Goal: Connect with others: Connect with other users

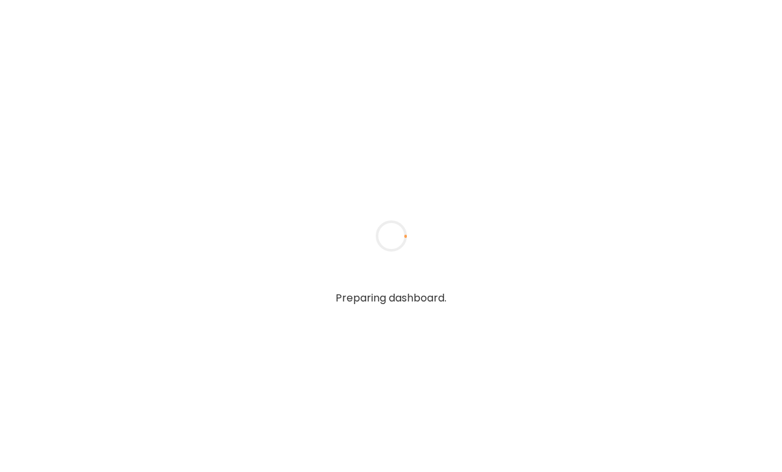
type textarea "**********"
type input "**********"
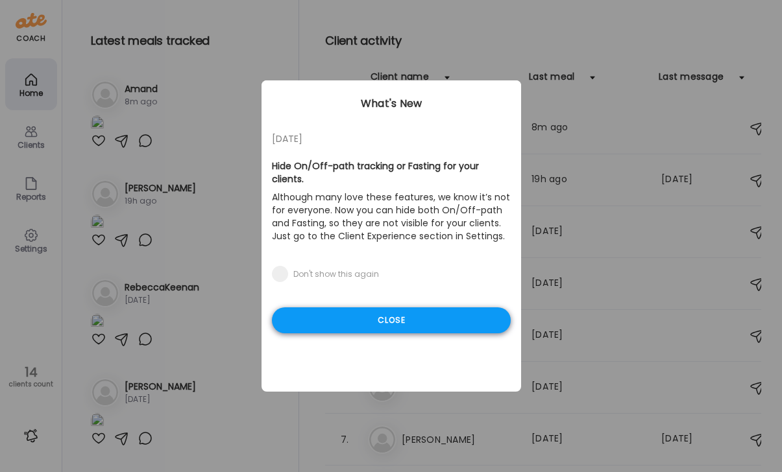
click at [372, 308] on div "Close" at bounding box center [391, 321] width 239 height 26
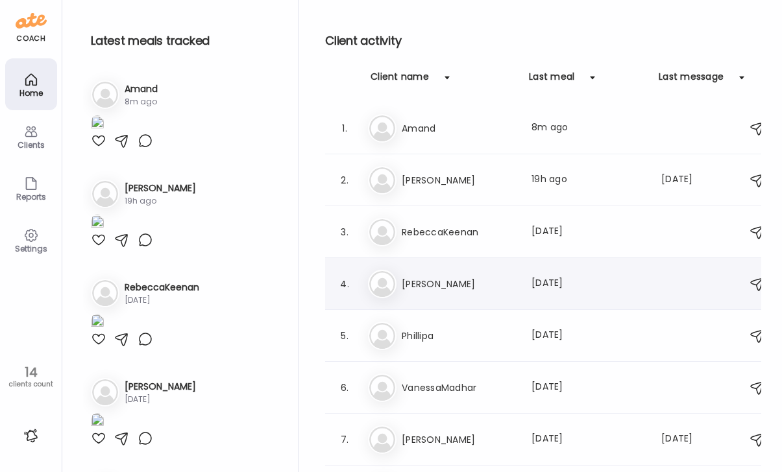
click at [406, 286] on h3 "[PERSON_NAME]" at bounding box center [459, 284] width 114 height 16
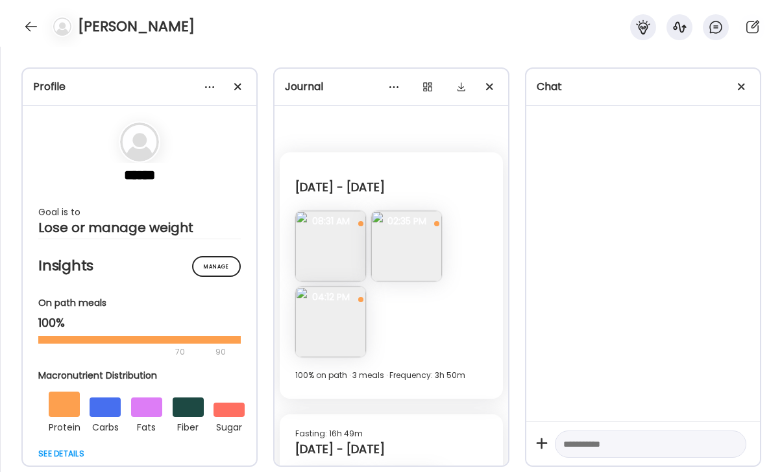
click at [332, 249] on img at bounding box center [330, 246] width 71 height 71
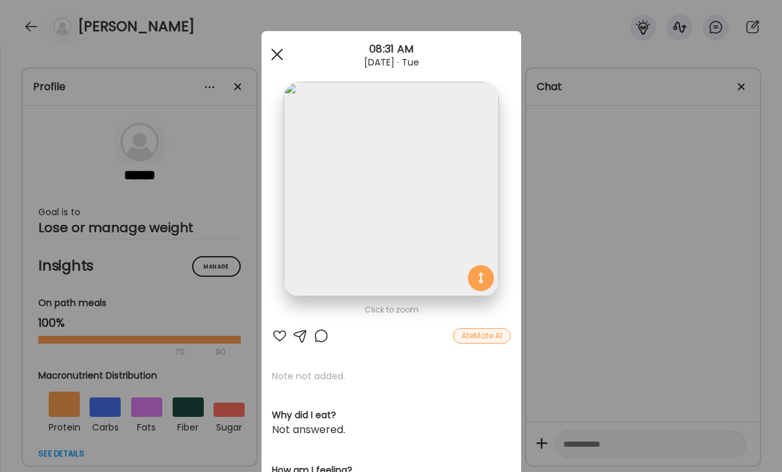
click at [282, 58] on div at bounding box center [277, 55] width 26 height 26
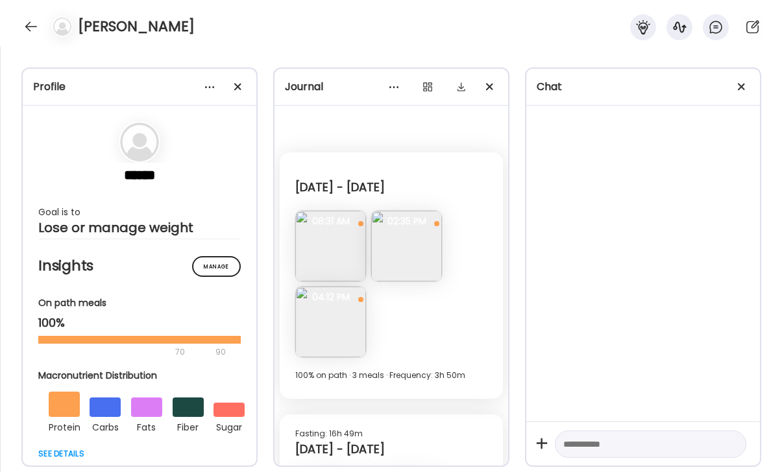
click at [401, 257] on img at bounding box center [406, 246] width 71 height 71
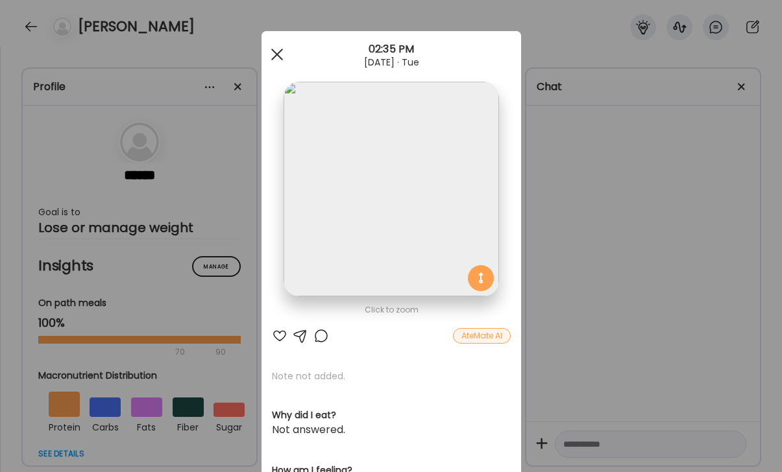
click at [277, 55] on span at bounding box center [277, 55] width 12 height 12
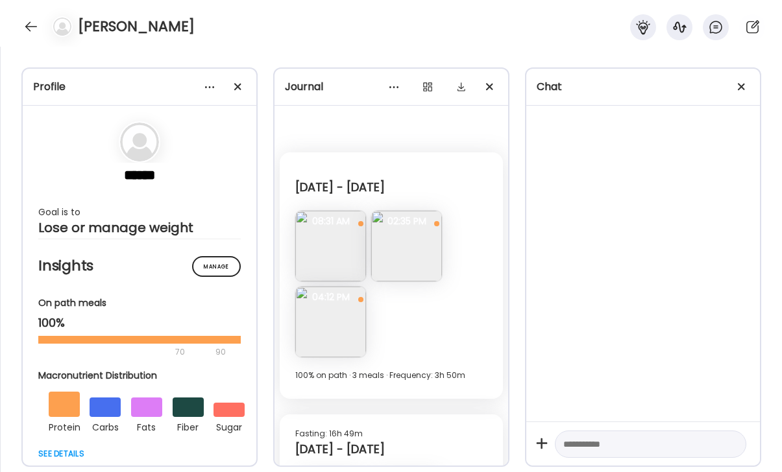
click at [325, 327] on img at bounding box center [330, 322] width 71 height 71
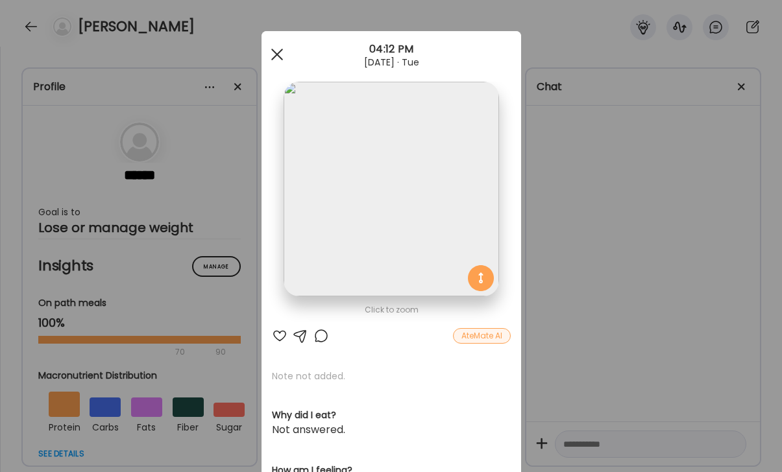
click at [280, 51] on span at bounding box center [277, 55] width 12 height 12
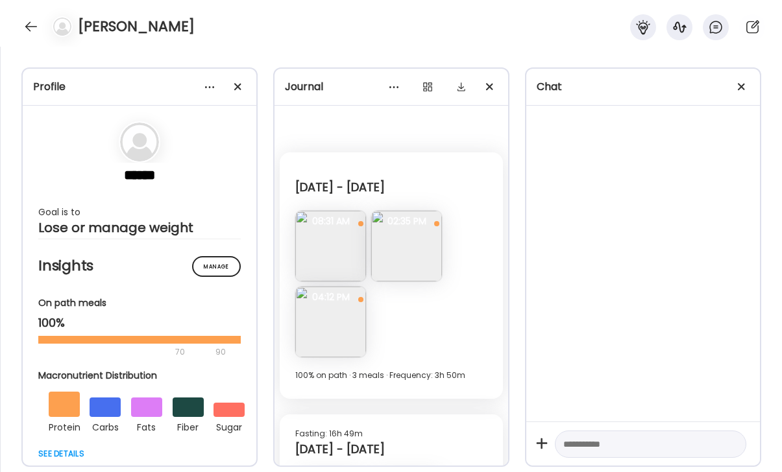
scroll to position [201, 0]
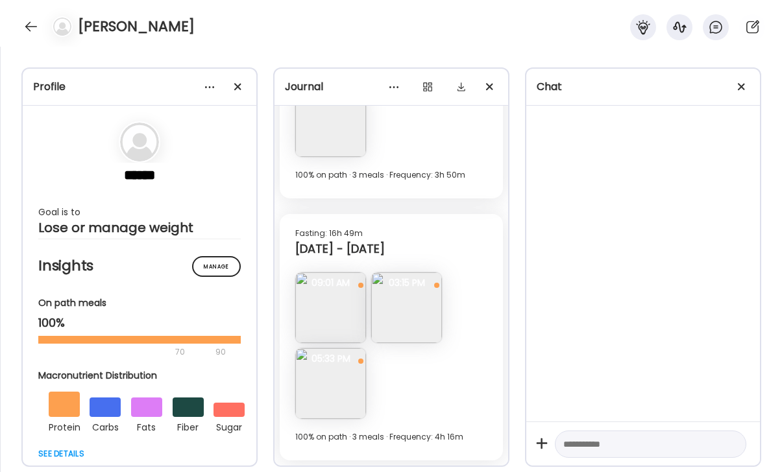
click at [402, 312] on img at bounding box center [406, 308] width 71 height 71
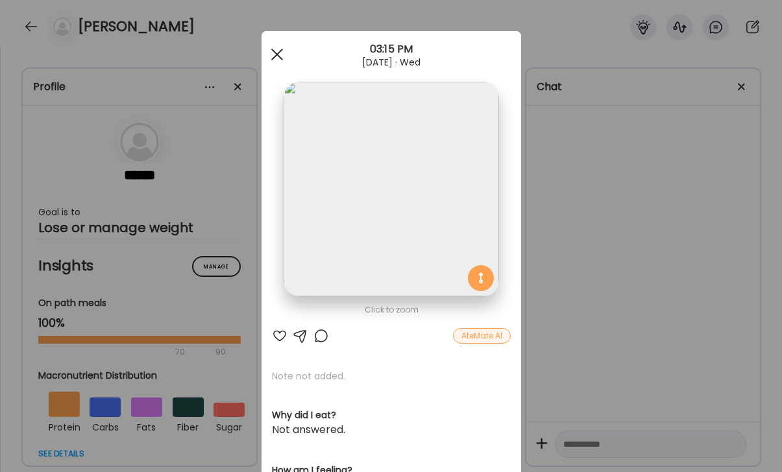
click at [277, 51] on div at bounding box center [277, 55] width 26 height 26
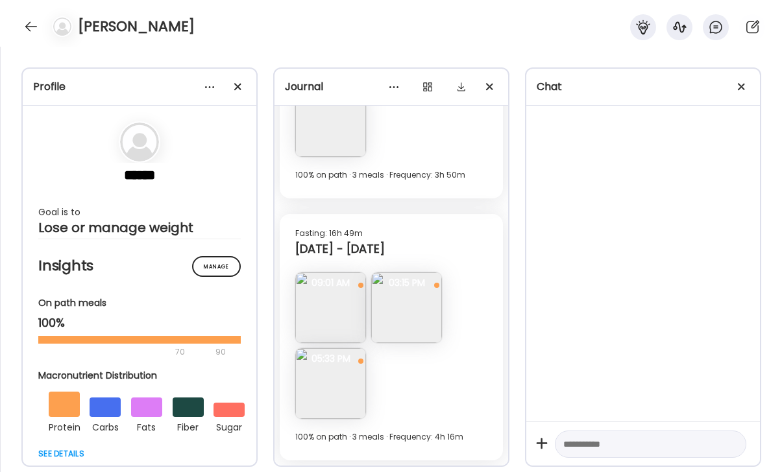
click at [323, 328] on img at bounding box center [330, 308] width 71 height 71
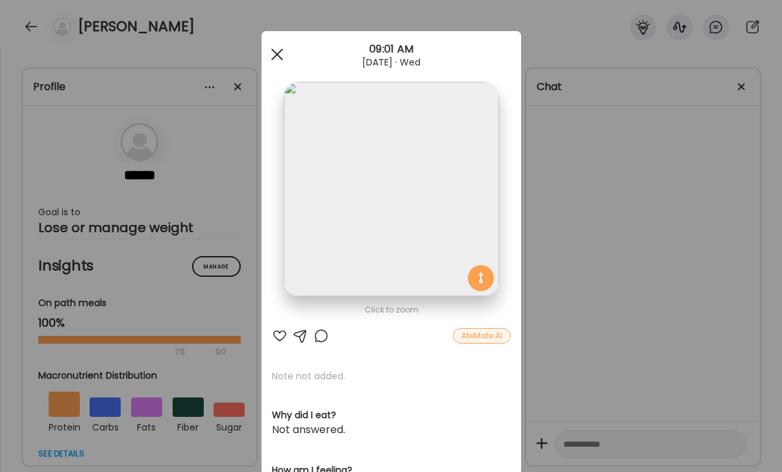
click at [276, 57] on div at bounding box center [277, 55] width 26 height 26
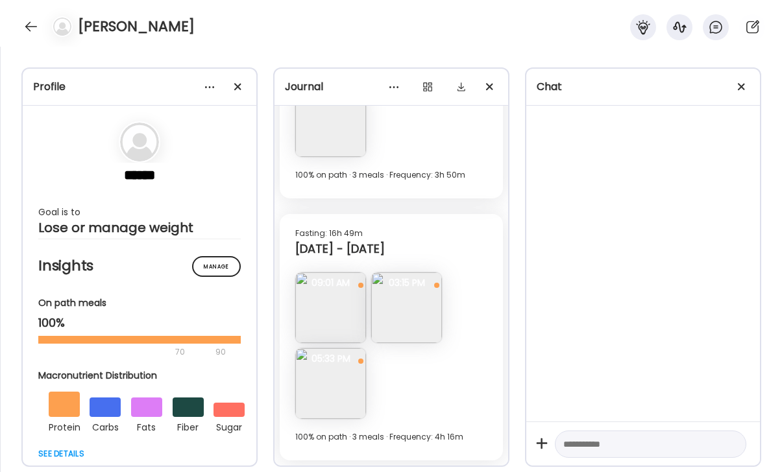
click at [312, 389] on img at bounding box center [330, 383] width 71 height 71
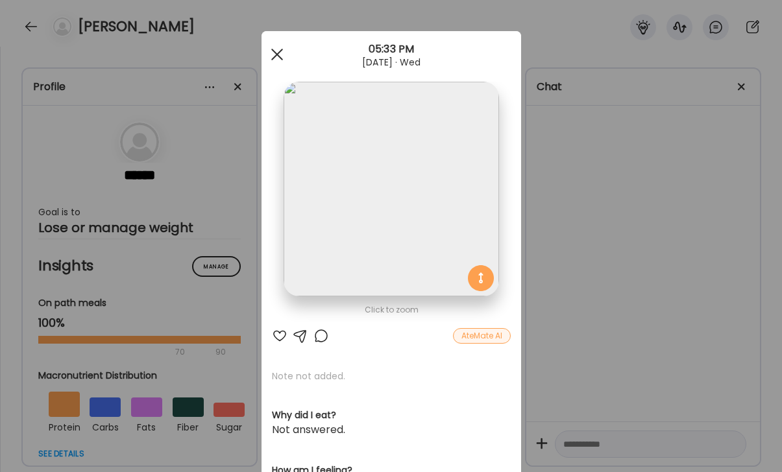
click at [277, 51] on div at bounding box center [277, 55] width 26 height 26
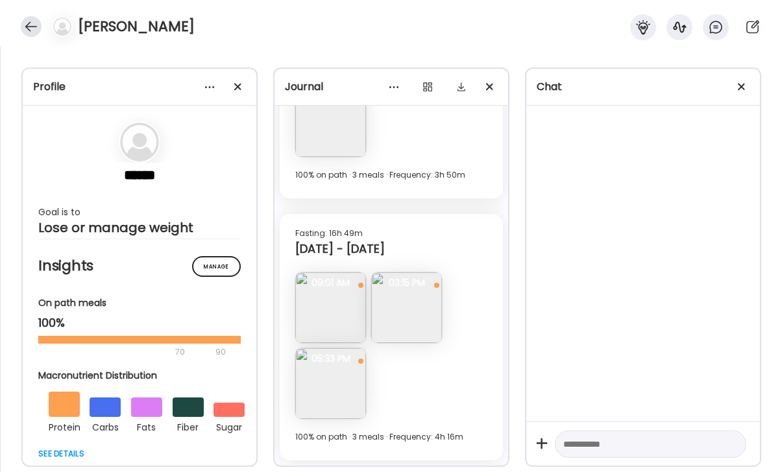
click at [26, 27] on div at bounding box center [31, 26] width 21 height 21
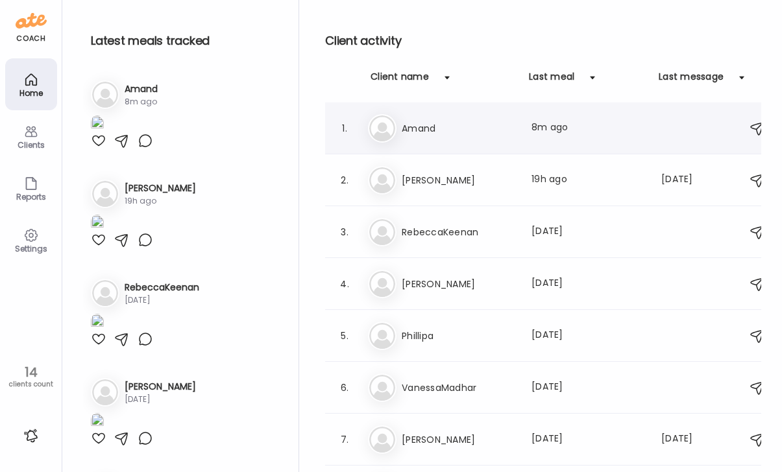
click at [438, 130] on h3 "Amand" at bounding box center [459, 129] width 114 height 16
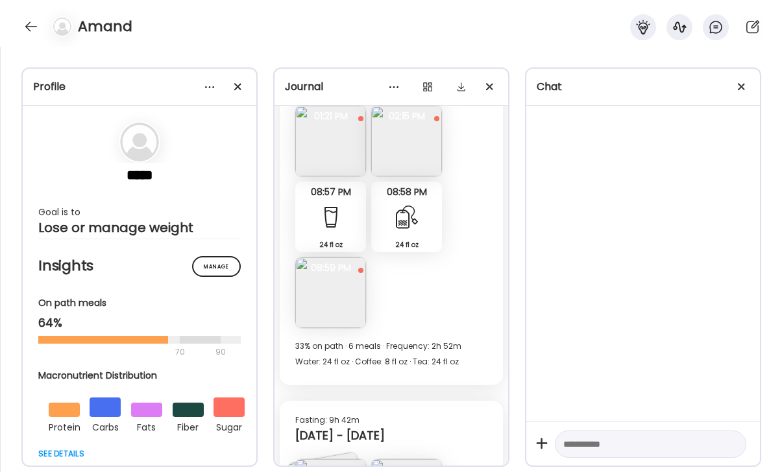
scroll to position [726, 0]
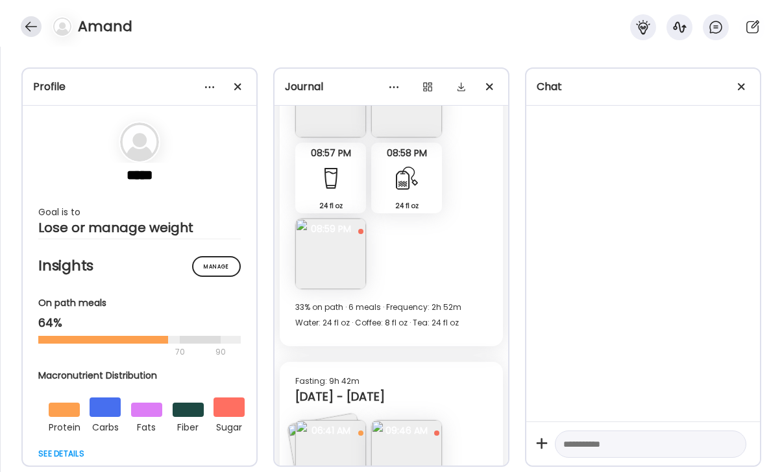
click at [31, 28] on div at bounding box center [31, 26] width 21 height 21
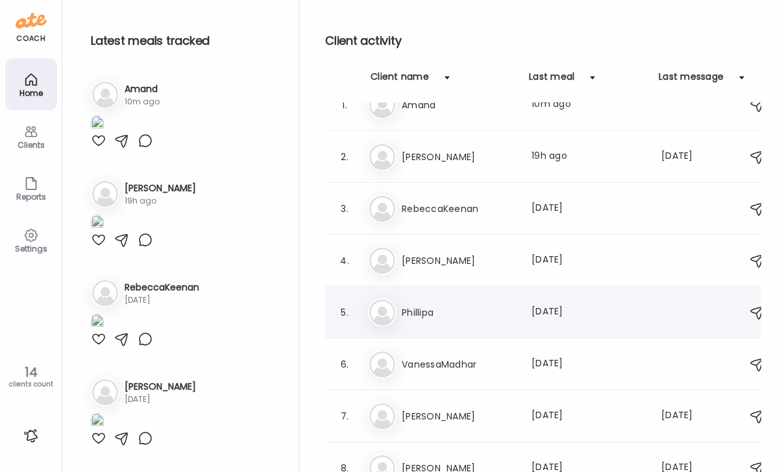
scroll to position [47, 0]
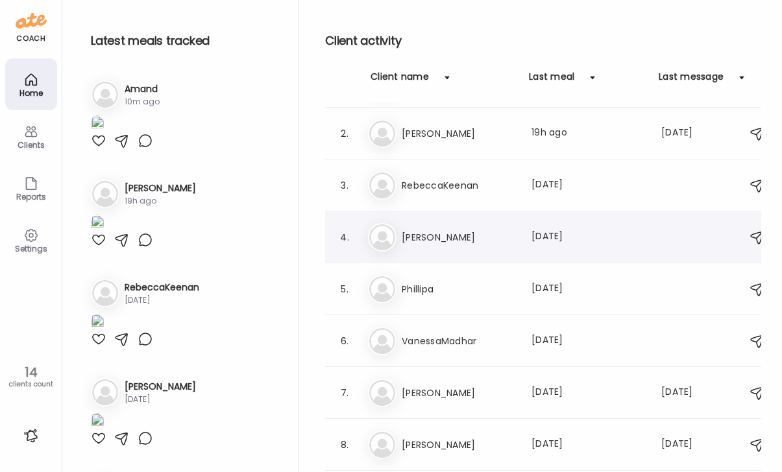
click at [419, 236] on h3 "[PERSON_NAME]" at bounding box center [459, 238] width 114 height 16
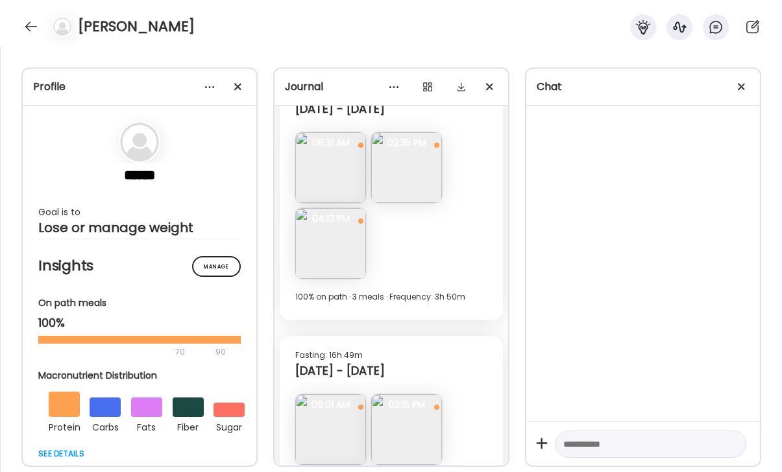
scroll to position [0, 0]
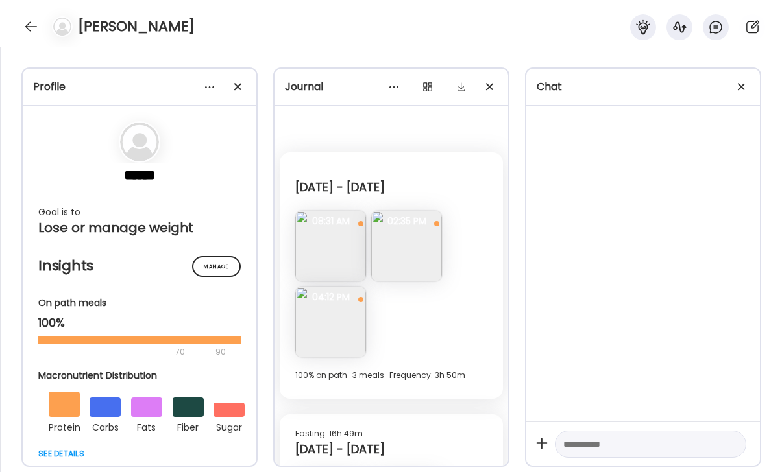
click at [327, 252] on img at bounding box center [330, 246] width 71 height 71
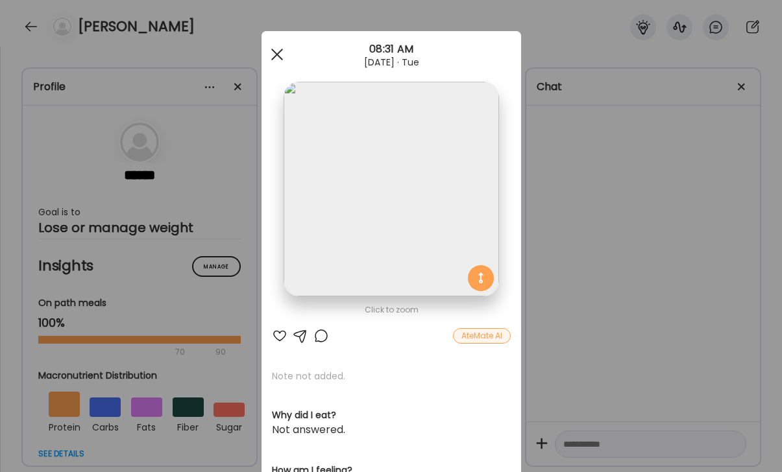
click at [272, 56] on div at bounding box center [277, 55] width 26 height 26
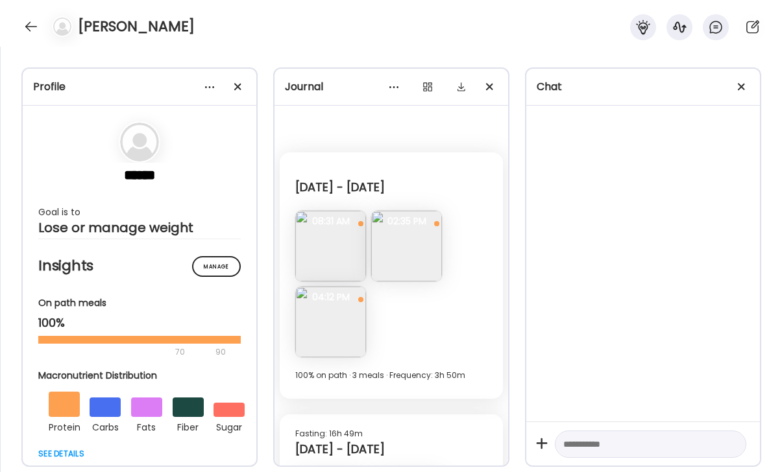
click at [402, 260] on img at bounding box center [406, 246] width 71 height 71
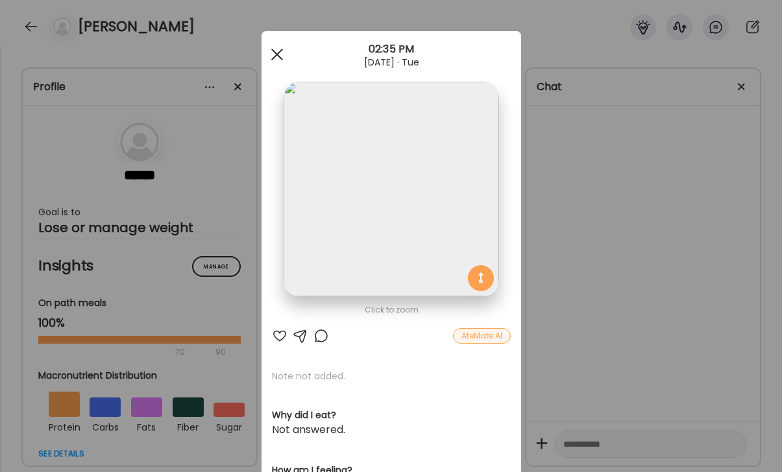
click at [278, 55] on div at bounding box center [277, 55] width 26 height 26
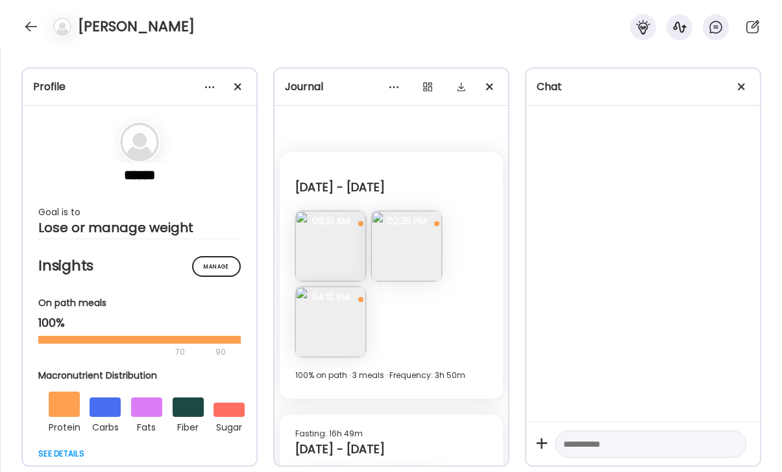
click at [334, 313] on img at bounding box center [330, 322] width 71 height 71
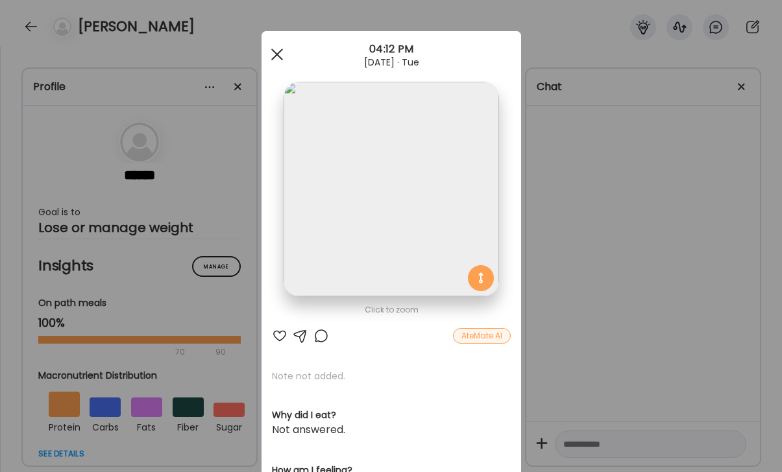
click at [276, 53] on span at bounding box center [277, 55] width 12 height 12
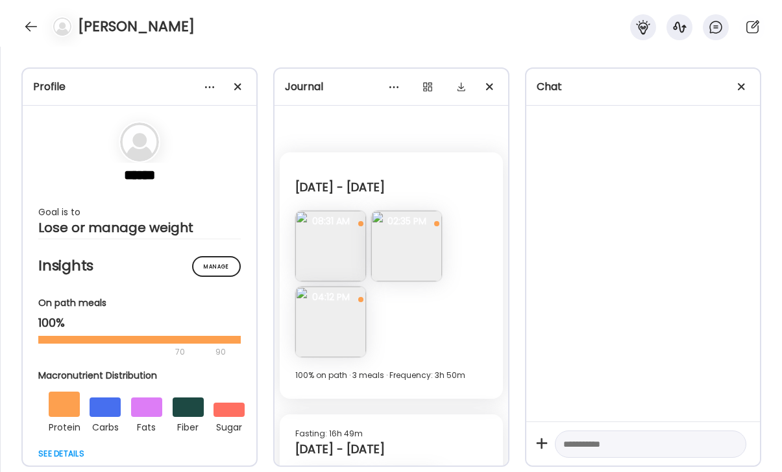
click at [330, 256] on img at bounding box center [330, 246] width 71 height 71
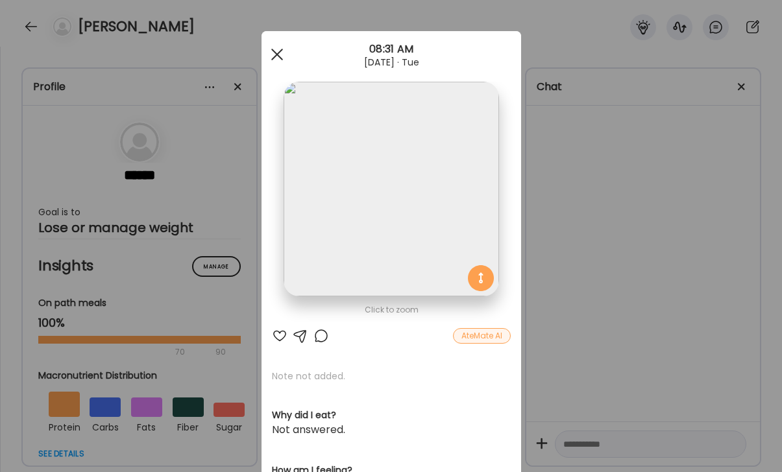
click at [277, 55] on span at bounding box center [277, 55] width 12 height 12
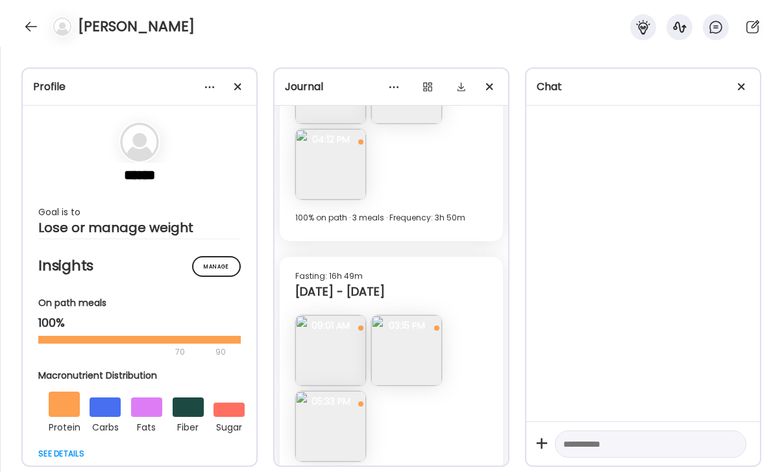
scroll to position [201, 0]
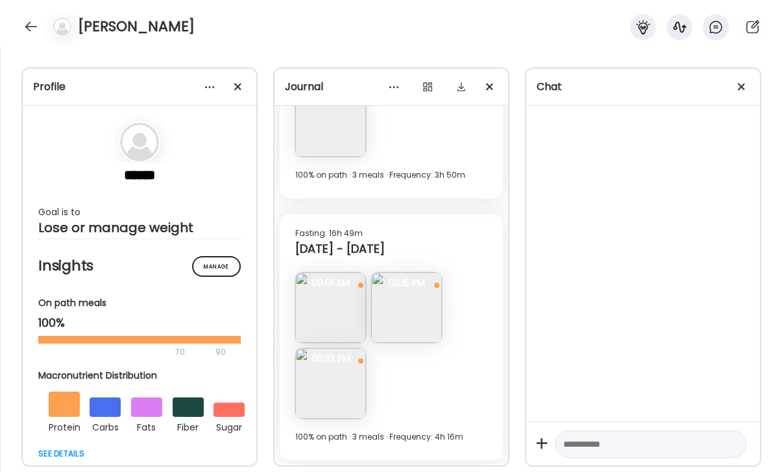
click at [328, 311] on img at bounding box center [330, 308] width 71 height 71
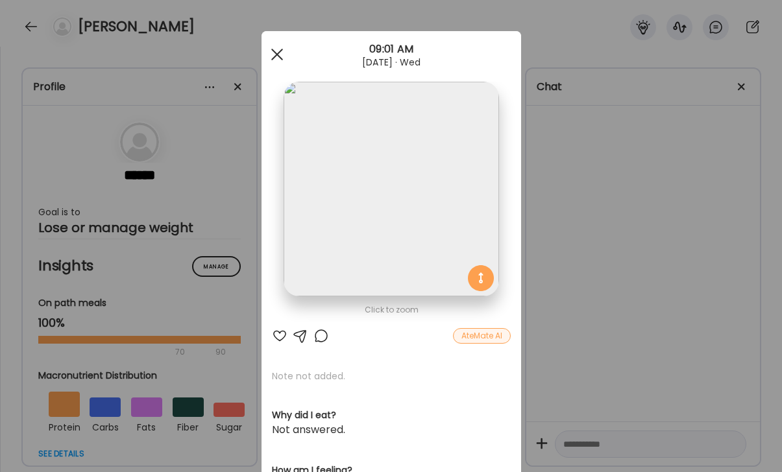
click at [278, 55] on div at bounding box center [277, 55] width 26 height 26
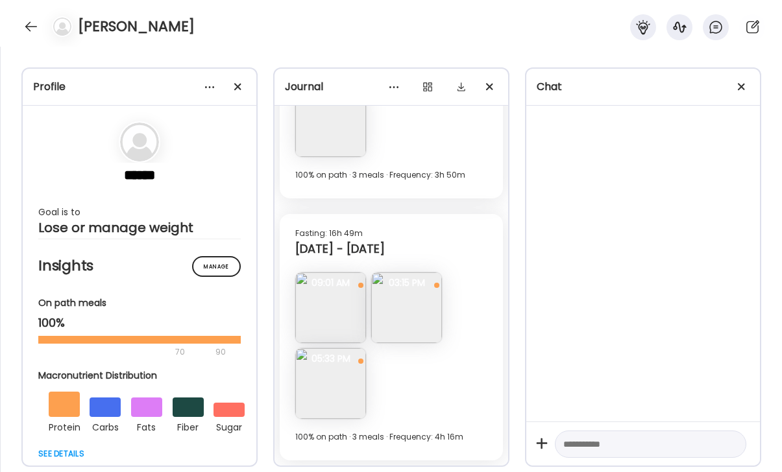
click at [404, 301] on img at bounding box center [406, 308] width 71 height 71
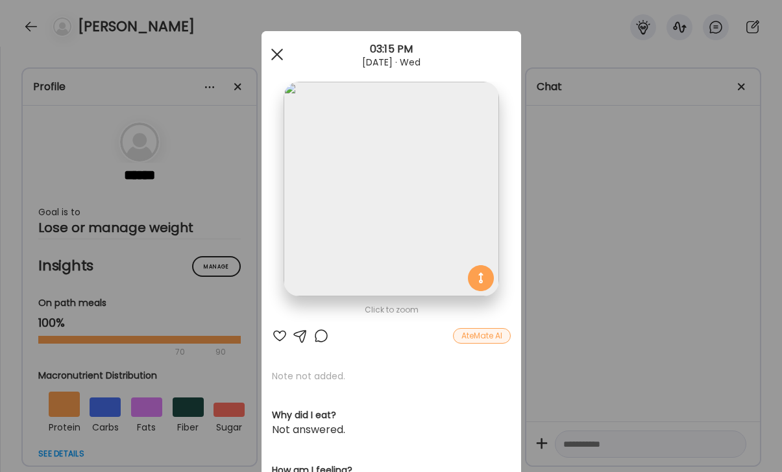
click at [273, 51] on span at bounding box center [277, 55] width 12 height 12
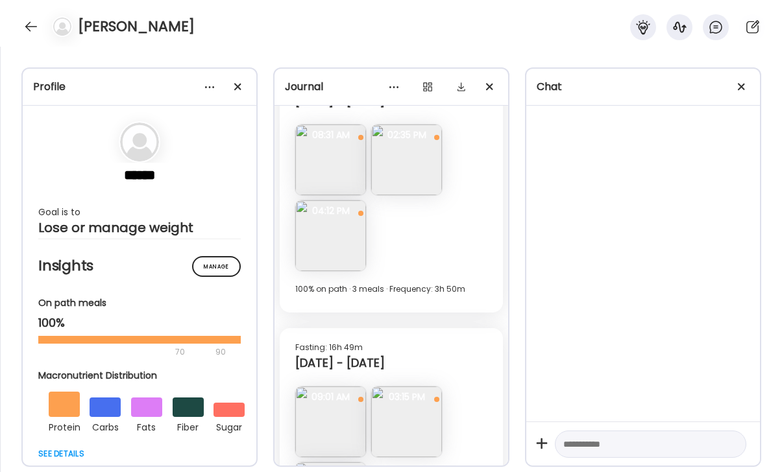
scroll to position [0, 0]
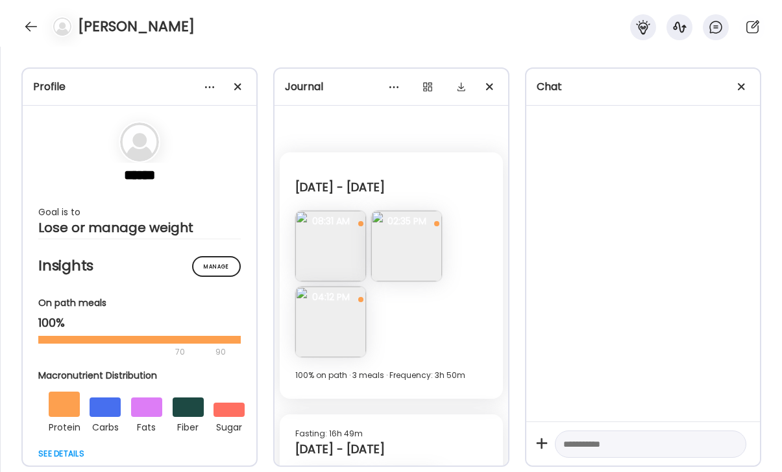
click at [322, 248] on img at bounding box center [330, 246] width 71 height 71
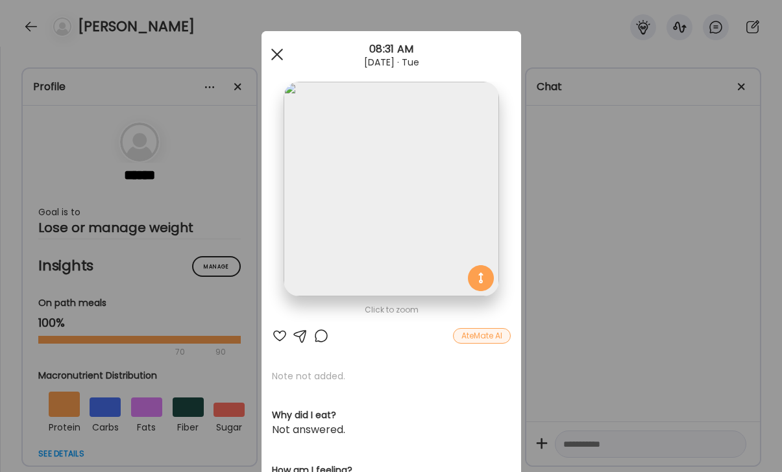
click at [275, 54] on span at bounding box center [277, 55] width 12 height 12
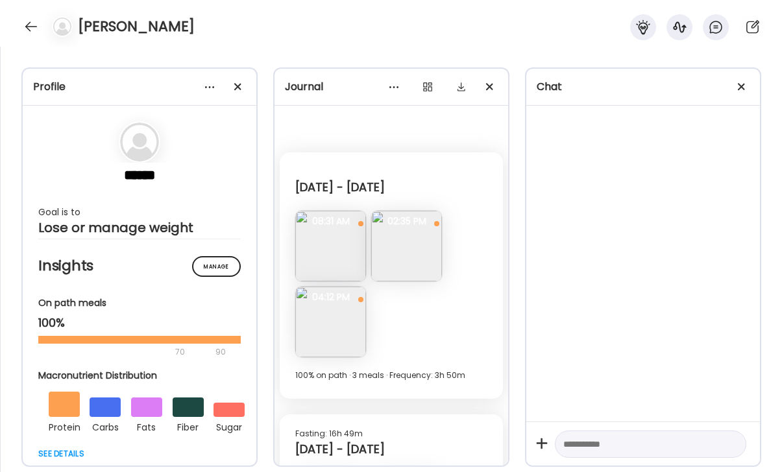
click at [392, 262] on img at bounding box center [406, 246] width 71 height 71
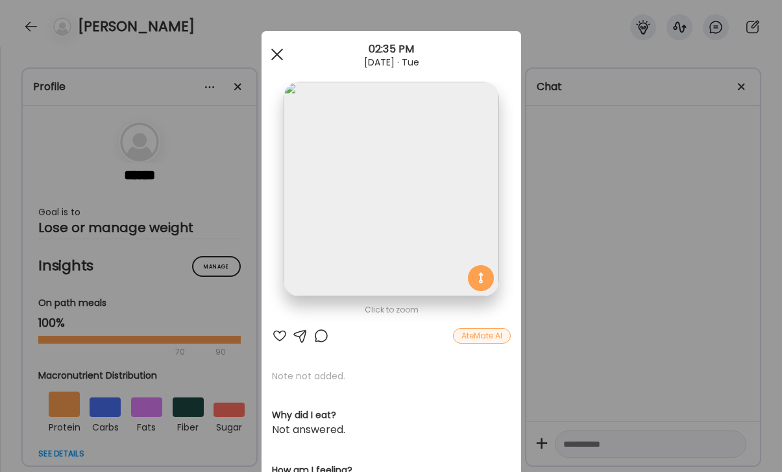
click at [275, 53] on span at bounding box center [277, 55] width 12 height 12
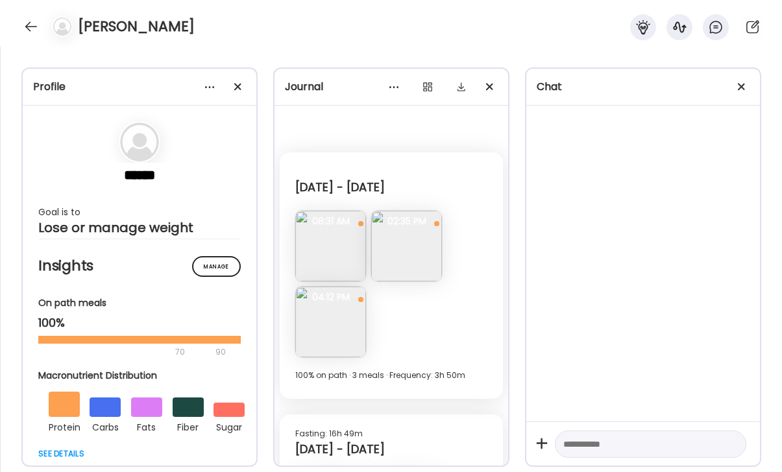
click at [332, 334] on img at bounding box center [330, 322] width 71 height 71
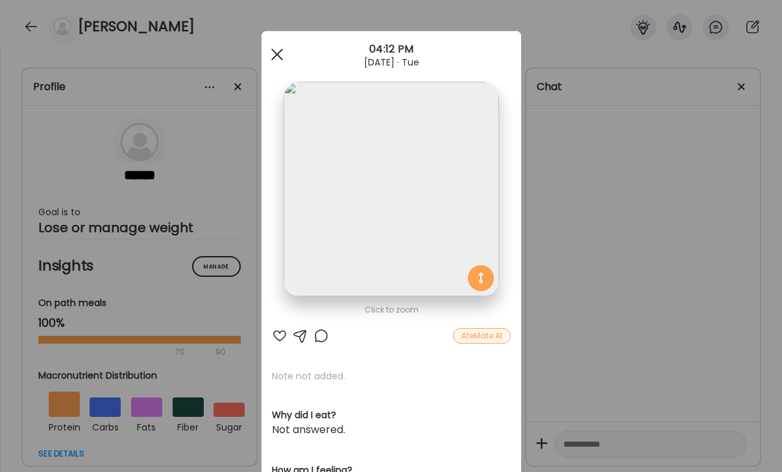
click at [275, 55] on span at bounding box center [277, 55] width 12 height 12
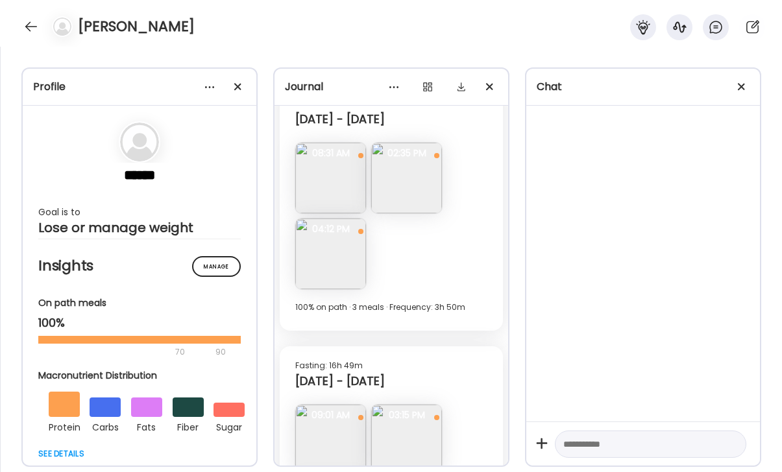
scroll to position [84, 0]
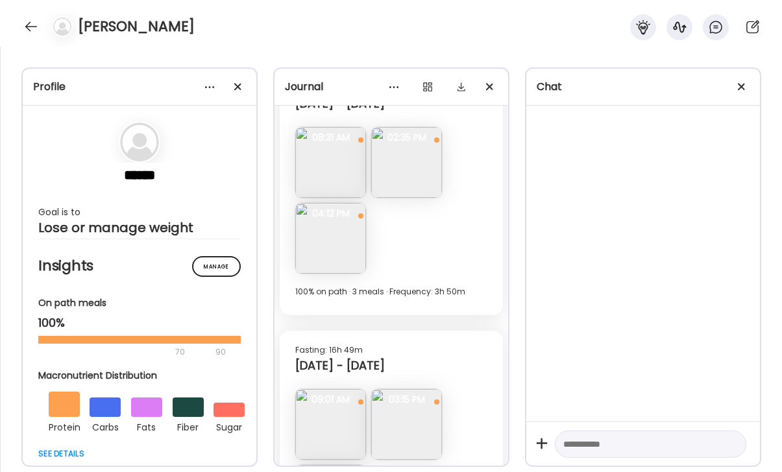
click at [339, 242] on img at bounding box center [330, 238] width 71 height 71
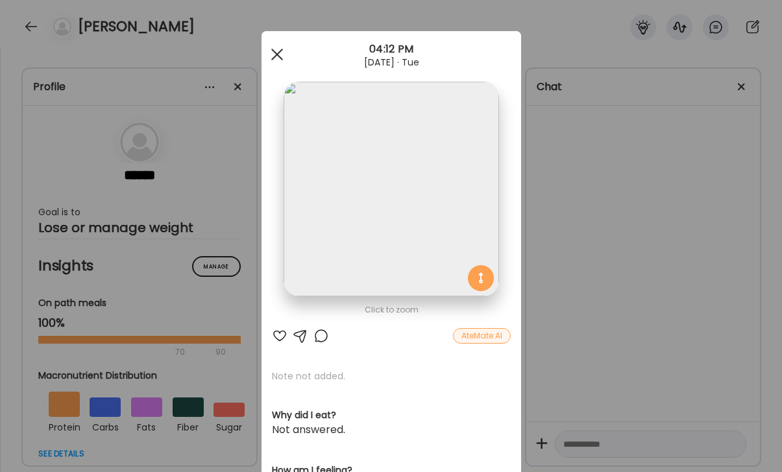
click at [275, 54] on span at bounding box center [277, 55] width 12 height 12
